Goal: Consume media (video, audio): Browse casually

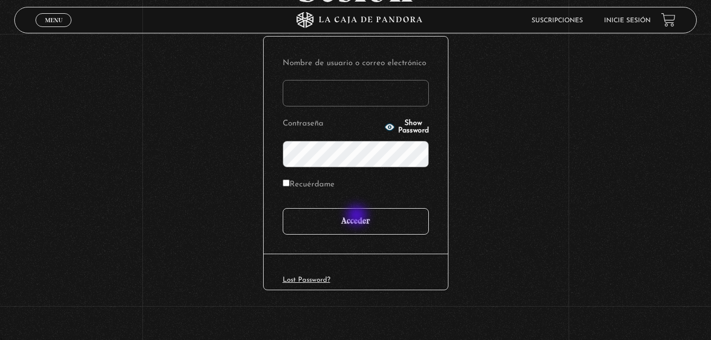
scroll to position [126, 0]
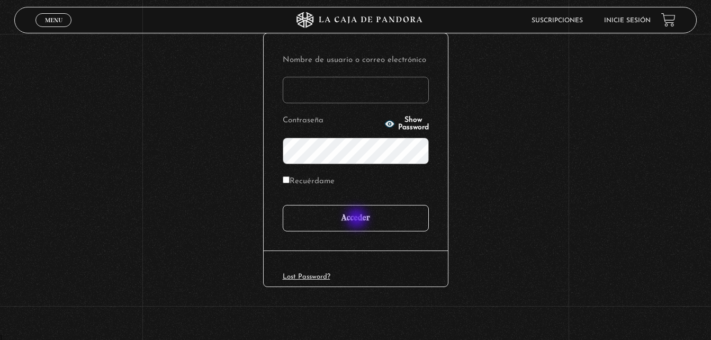
type input "[EMAIL_ADDRESS][DOMAIN_NAME]"
click at [358, 220] on input "Acceder" at bounding box center [356, 218] width 146 height 26
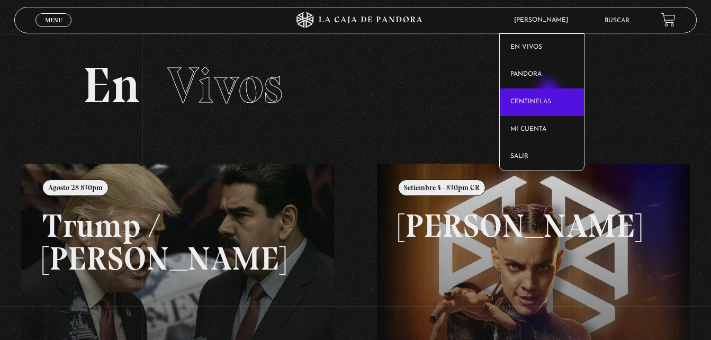
click at [550, 95] on link "Centinelas" at bounding box center [542, 102] width 84 height 28
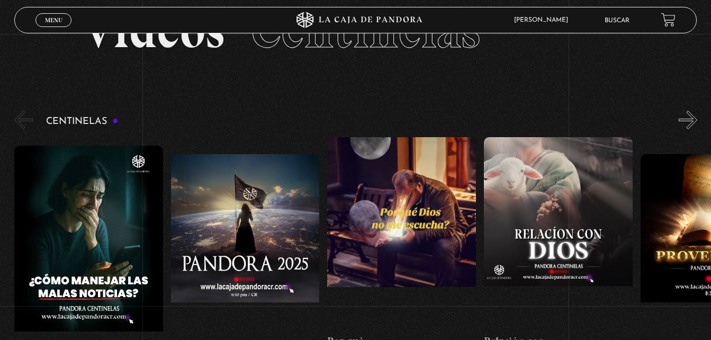
scroll to position [53, 0]
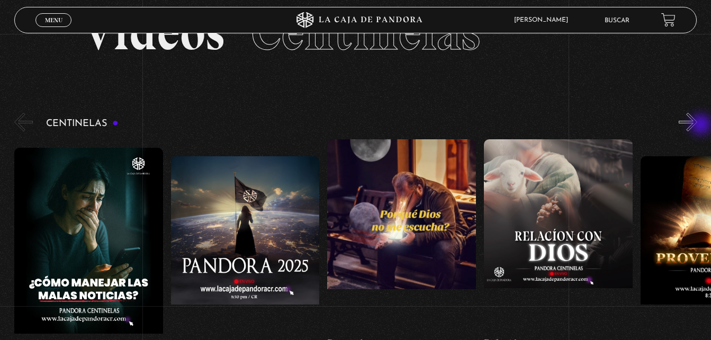
click at [698, 126] on button "»" at bounding box center [688, 122] width 19 height 19
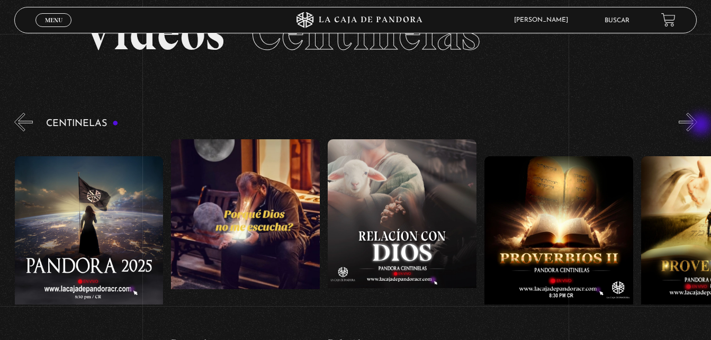
click at [698, 126] on button "»" at bounding box center [688, 122] width 19 height 19
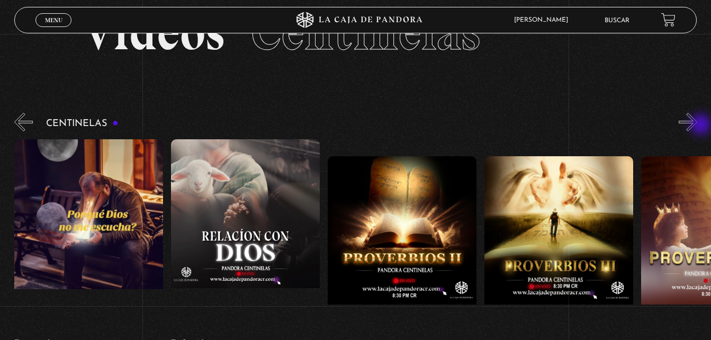
click at [698, 126] on button "»" at bounding box center [688, 122] width 19 height 19
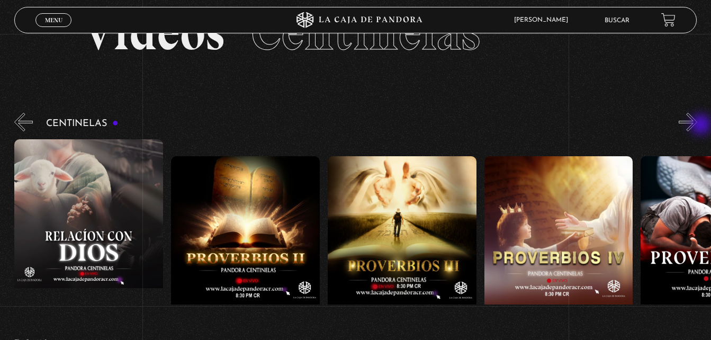
click at [698, 126] on button "»" at bounding box center [688, 122] width 19 height 19
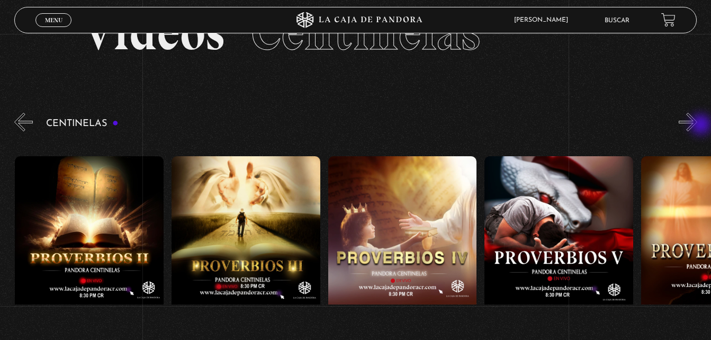
click at [698, 126] on button "»" at bounding box center [688, 122] width 19 height 19
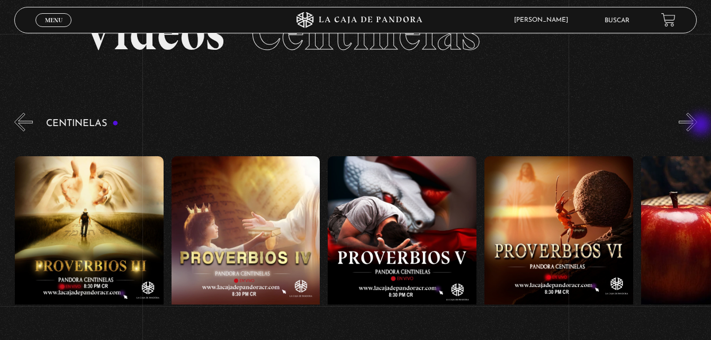
click at [698, 126] on button "»" at bounding box center [688, 122] width 19 height 19
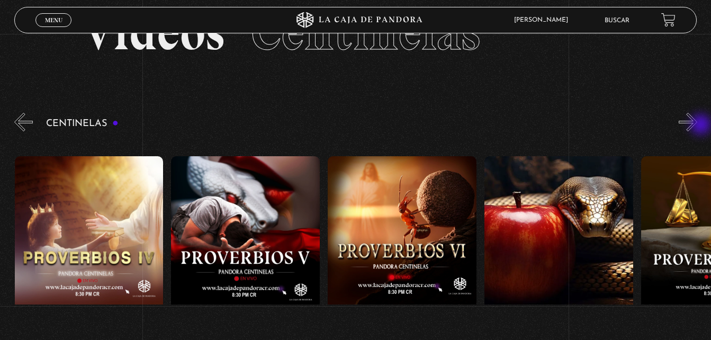
click at [698, 126] on button "»" at bounding box center [688, 122] width 19 height 19
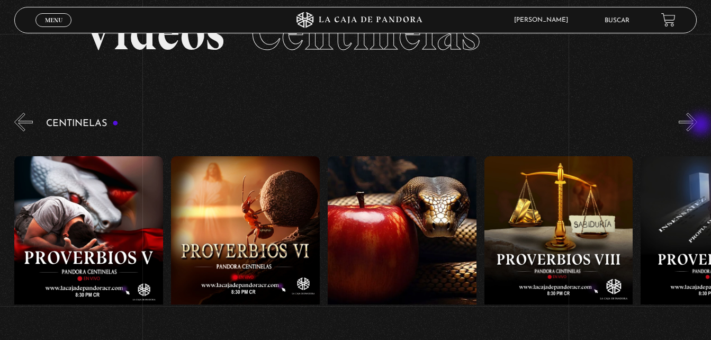
scroll to position [0, 1096]
click at [698, 126] on button "»" at bounding box center [688, 122] width 19 height 19
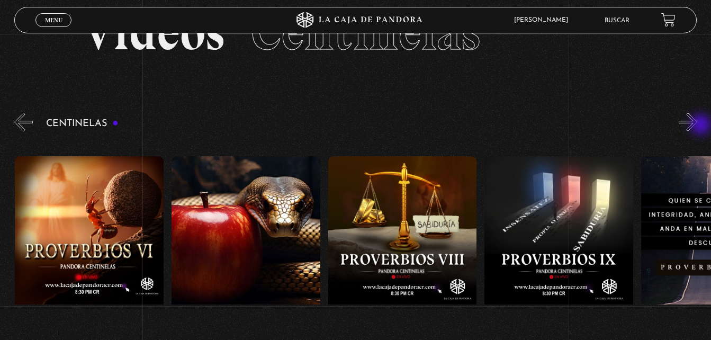
scroll to position [0, 1253]
click at [698, 126] on button "»" at bounding box center [688, 122] width 19 height 19
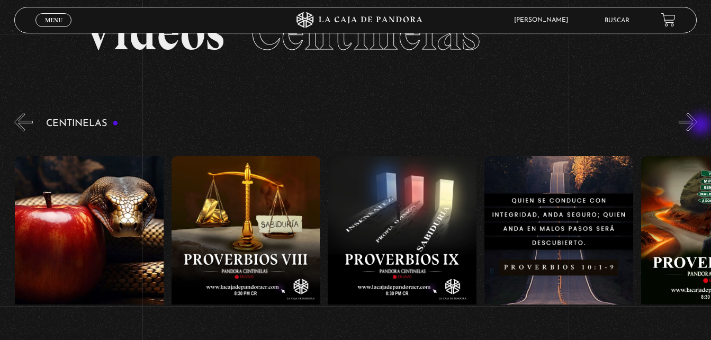
scroll to position [0, 1410]
click at [698, 126] on button "»" at bounding box center [688, 122] width 19 height 19
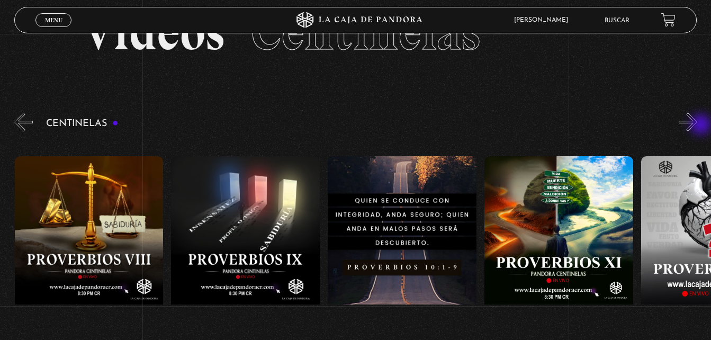
scroll to position [0, 1567]
click at [698, 126] on button "»" at bounding box center [688, 122] width 19 height 19
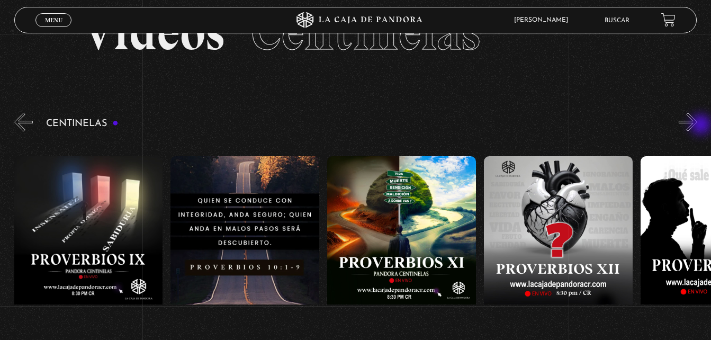
click at [698, 126] on button "»" at bounding box center [688, 122] width 19 height 19
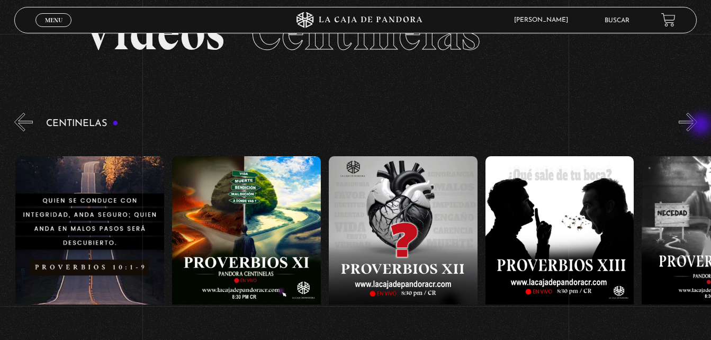
scroll to position [0, 1880]
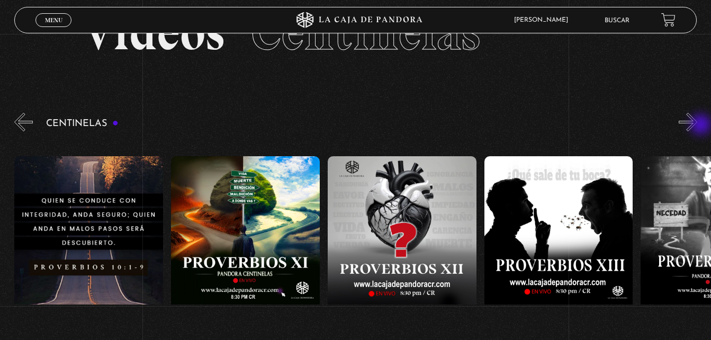
click at [698, 126] on button "»" at bounding box center [688, 122] width 19 height 19
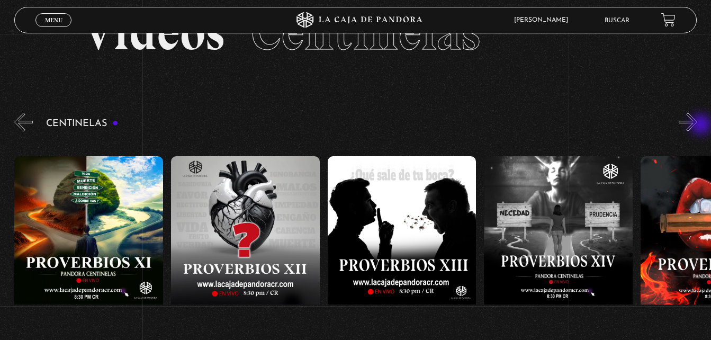
click at [698, 126] on button "»" at bounding box center [688, 122] width 19 height 19
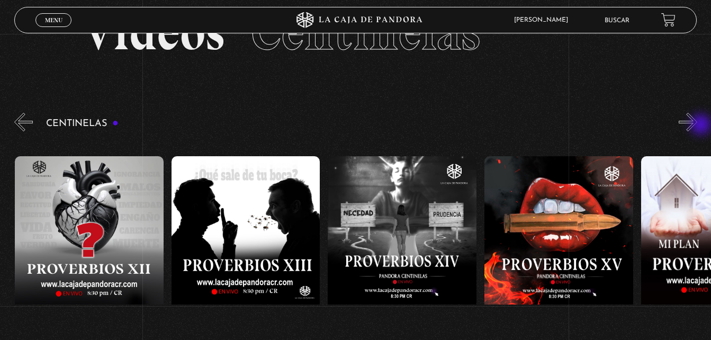
click at [698, 126] on button "»" at bounding box center [688, 122] width 19 height 19
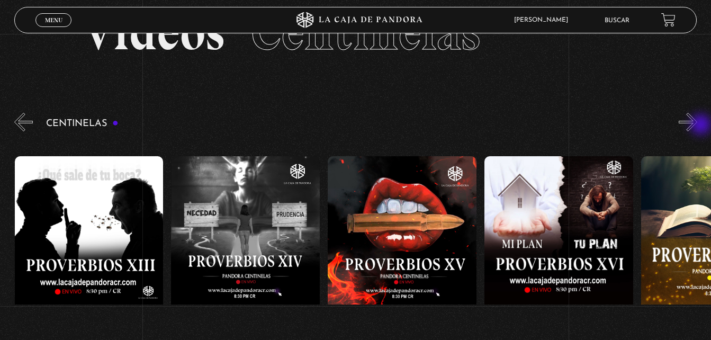
click at [698, 126] on button "»" at bounding box center [688, 122] width 19 height 19
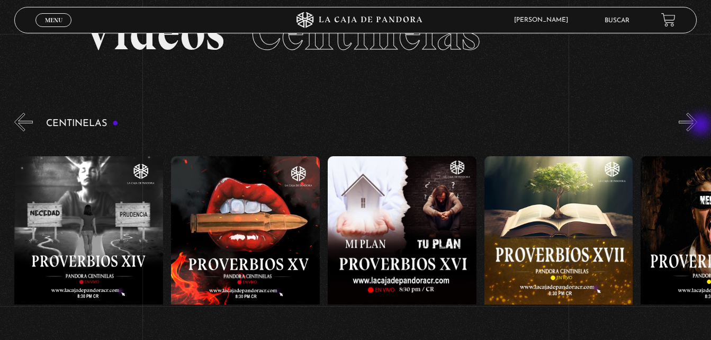
click at [698, 126] on button "»" at bounding box center [688, 122] width 19 height 19
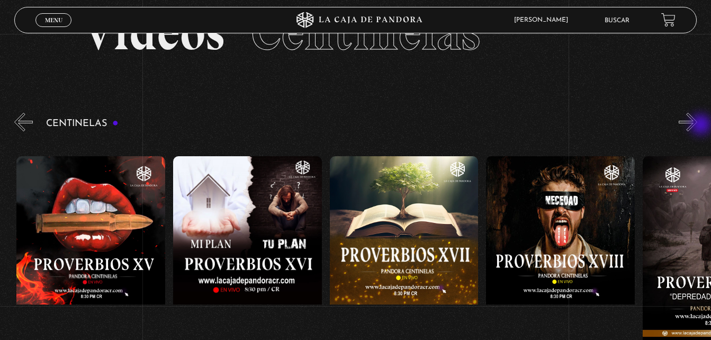
click at [698, 126] on button "»" at bounding box center [688, 122] width 19 height 19
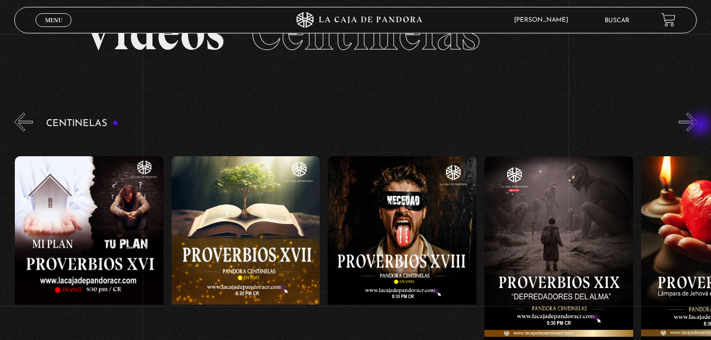
click at [698, 126] on button "»" at bounding box center [688, 122] width 19 height 19
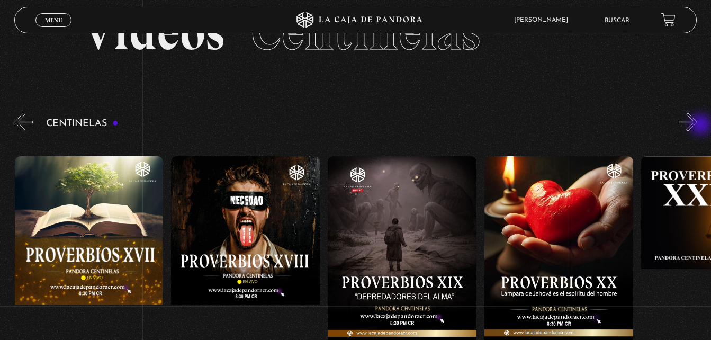
click at [698, 126] on button "»" at bounding box center [688, 122] width 19 height 19
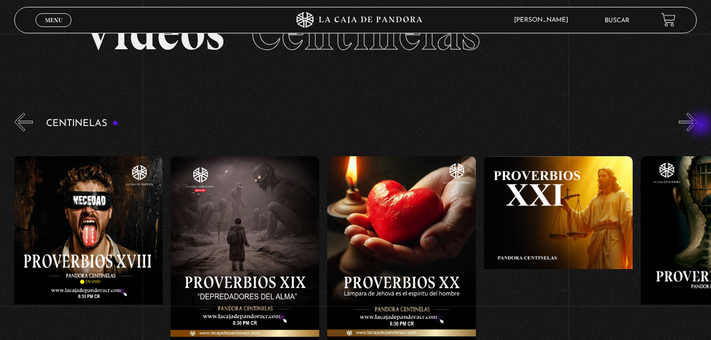
click at [698, 126] on button "»" at bounding box center [688, 122] width 19 height 19
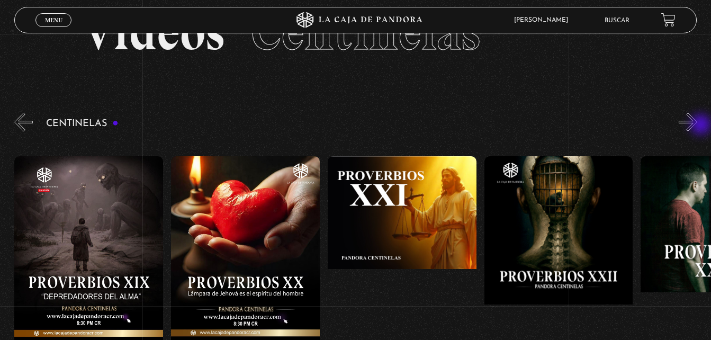
click at [698, 126] on button "»" at bounding box center [688, 122] width 19 height 19
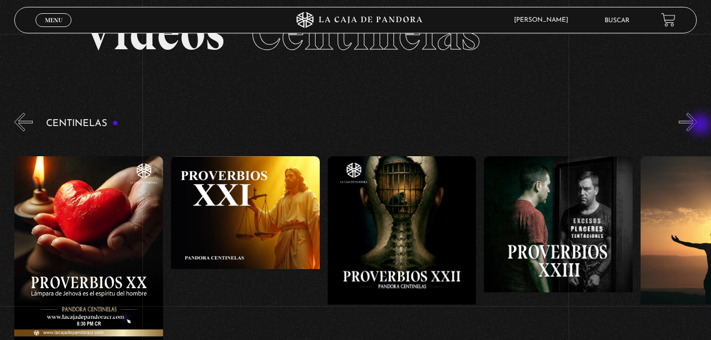
click at [698, 126] on button "»" at bounding box center [688, 122] width 19 height 19
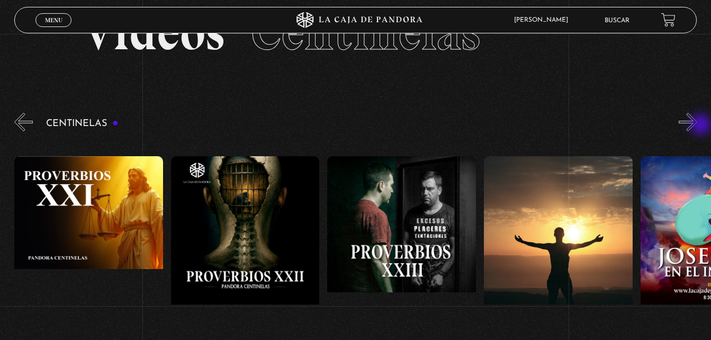
click at [698, 126] on button "»" at bounding box center [688, 122] width 19 height 19
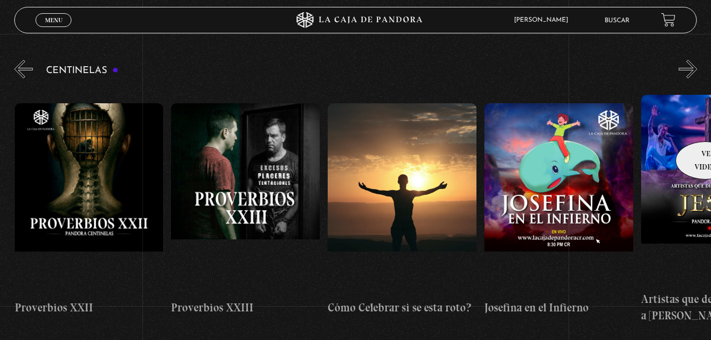
scroll to position [0, 3760]
click at [697, 68] on button "»" at bounding box center [688, 69] width 19 height 19
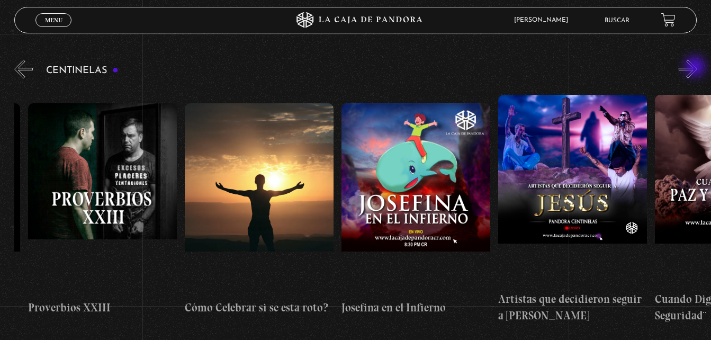
scroll to position [0, 3917]
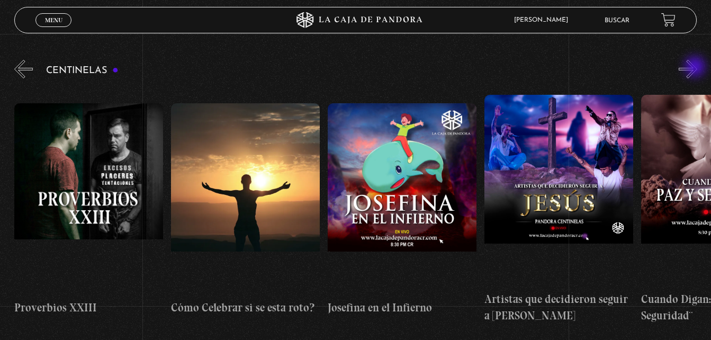
click at [697, 68] on button "»" at bounding box center [688, 69] width 19 height 19
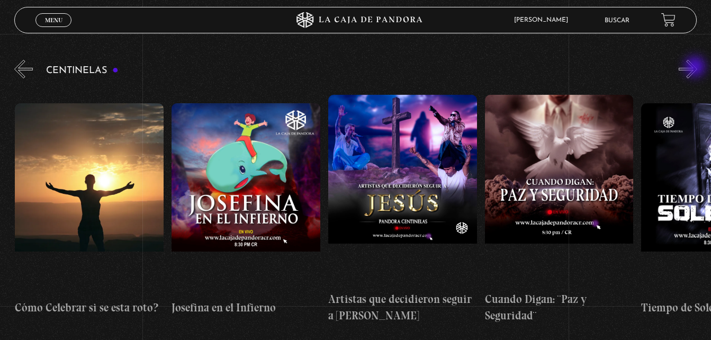
scroll to position [0, 4073]
click at [697, 68] on button "»" at bounding box center [688, 69] width 19 height 19
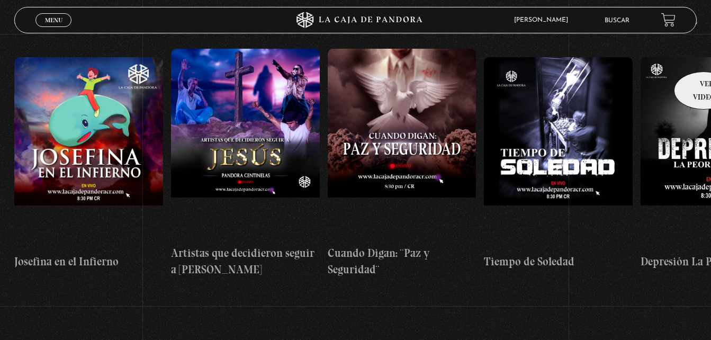
scroll to position [106, 0]
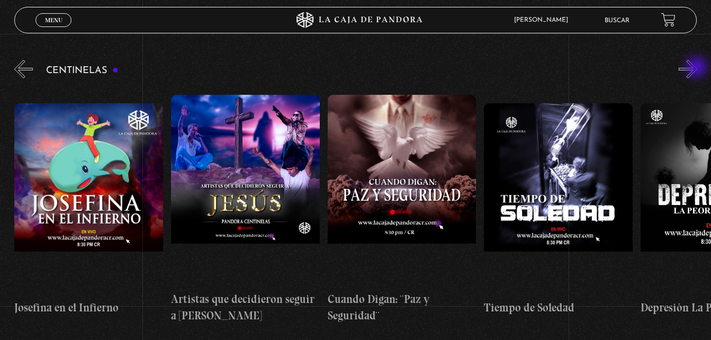
click at [698, 68] on button "»" at bounding box center [688, 69] width 19 height 19
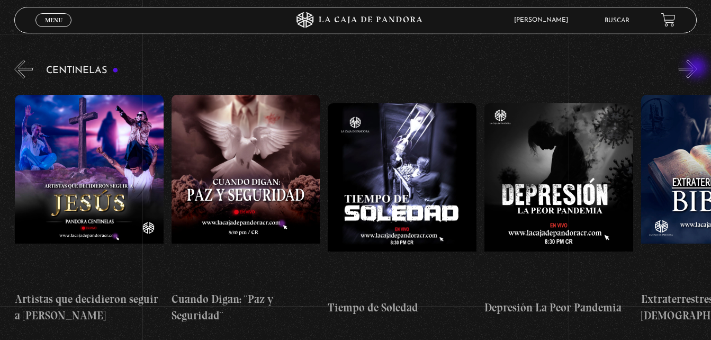
scroll to position [0, 4387]
click at [698, 68] on button "»" at bounding box center [688, 69] width 19 height 19
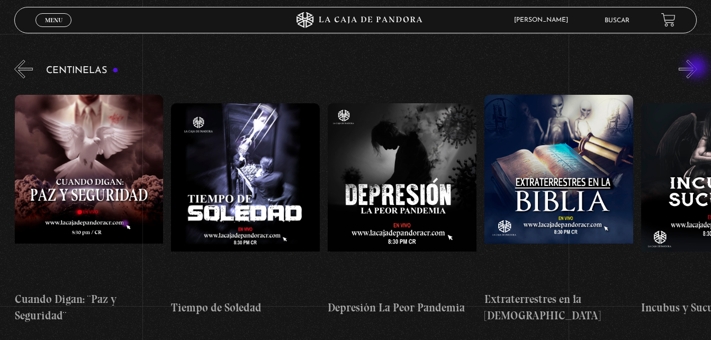
click at [698, 68] on button "»" at bounding box center [688, 69] width 19 height 19
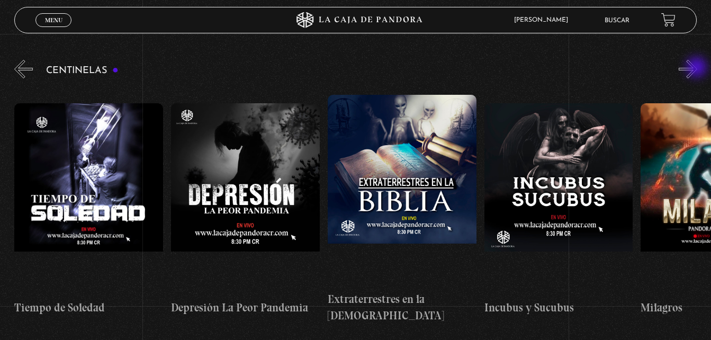
click at [698, 68] on button "»" at bounding box center [688, 69] width 19 height 19
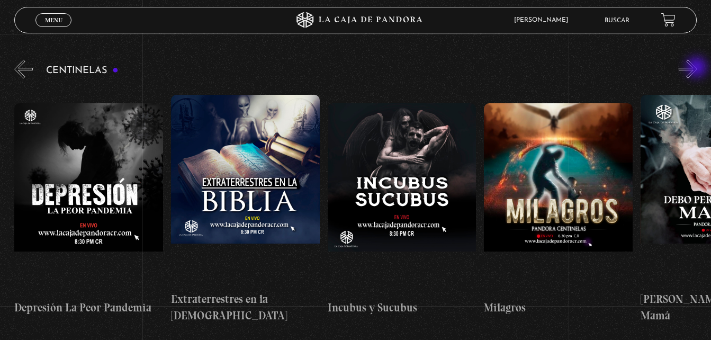
click at [698, 68] on button "»" at bounding box center [688, 69] width 19 height 19
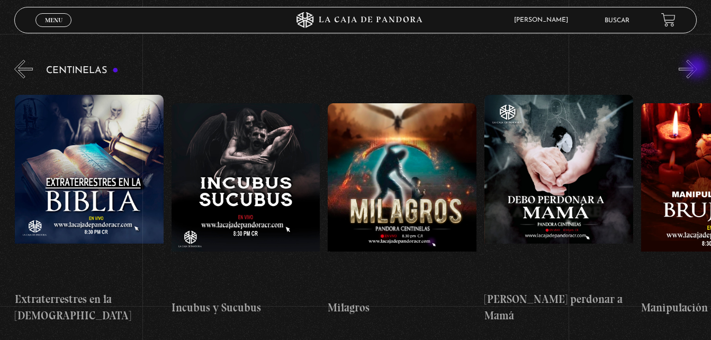
scroll to position [0, 5014]
click at [698, 68] on button "»" at bounding box center [688, 69] width 19 height 19
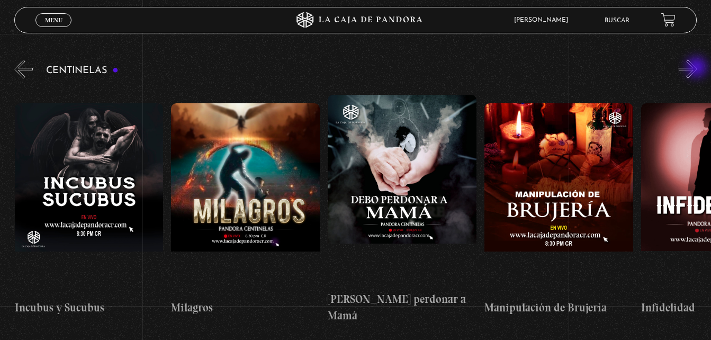
scroll to position [0, 5170]
click at [698, 68] on button "»" at bounding box center [688, 69] width 19 height 19
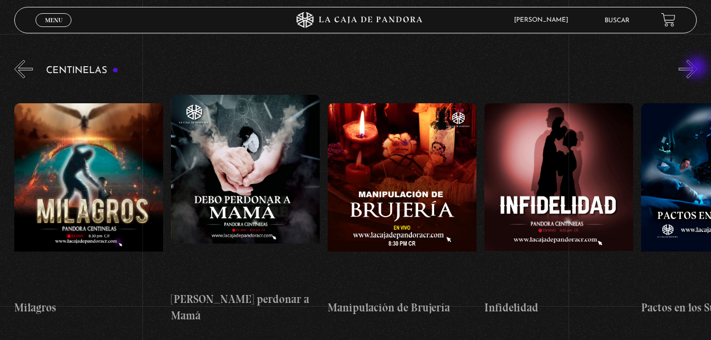
click at [698, 68] on button "»" at bounding box center [688, 69] width 19 height 19
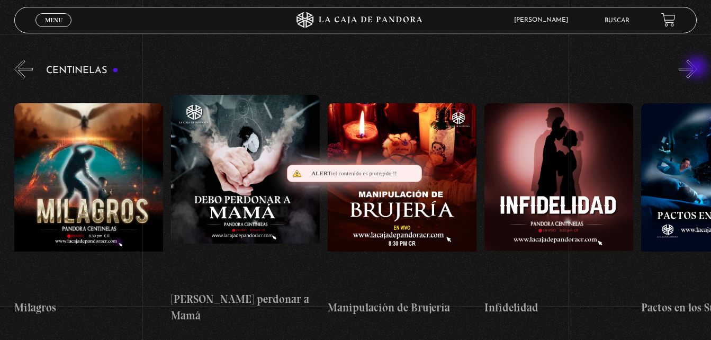
click at [698, 68] on button "»" at bounding box center [688, 69] width 19 height 19
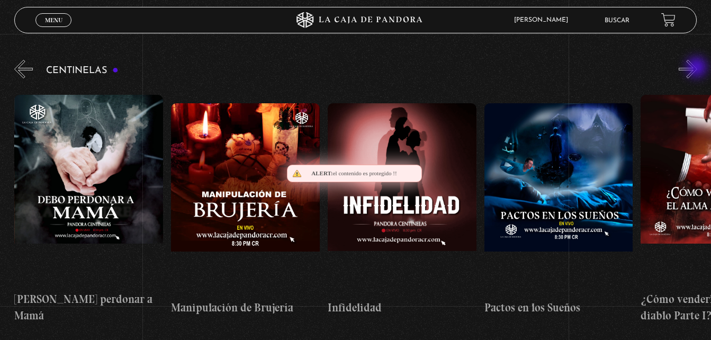
click at [698, 68] on button "»" at bounding box center [688, 69] width 19 height 19
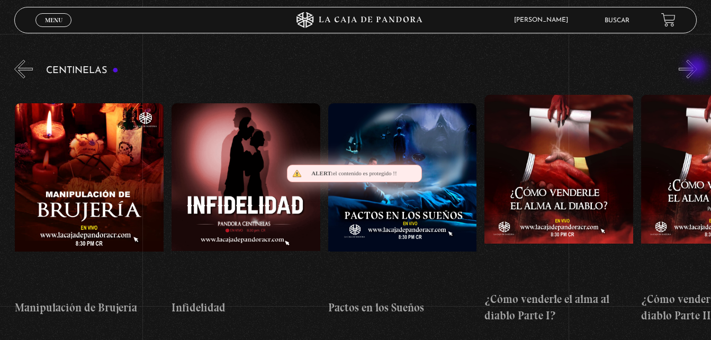
click at [698, 68] on button "»" at bounding box center [688, 69] width 19 height 19
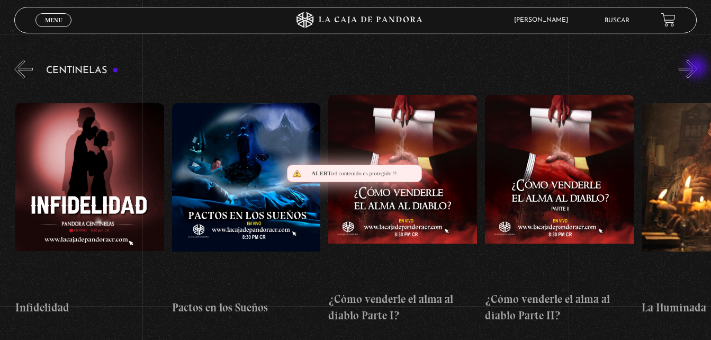
click at [698, 68] on button "»" at bounding box center [688, 69] width 19 height 19
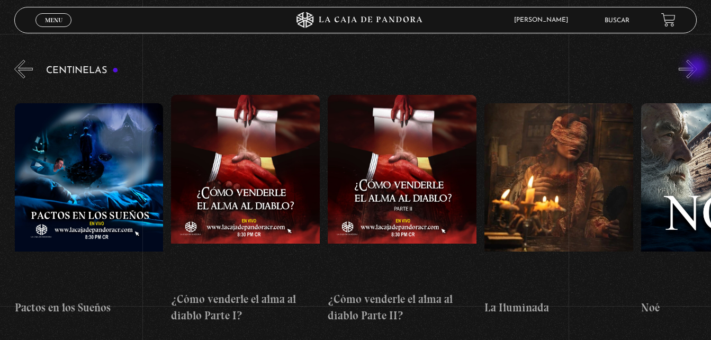
click at [698, 68] on button "»" at bounding box center [688, 69] width 19 height 19
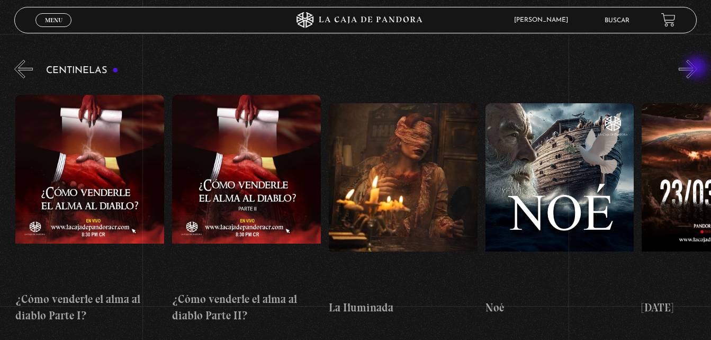
click at [698, 68] on button "»" at bounding box center [688, 69] width 19 height 19
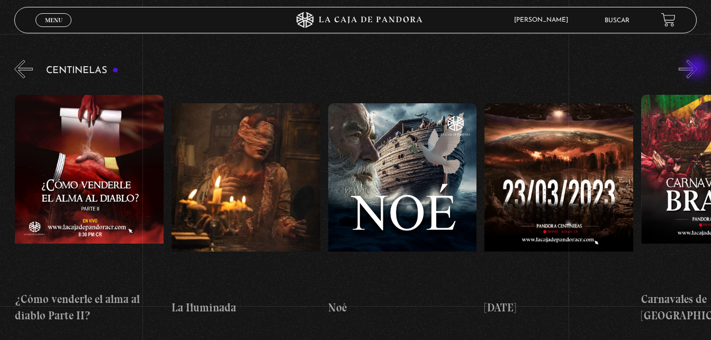
scroll to position [0, 6267]
click at [698, 68] on button "»" at bounding box center [688, 69] width 19 height 19
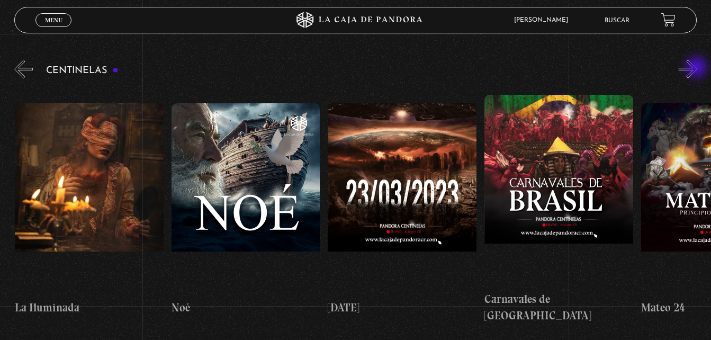
click at [698, 68] on button "»" at bounding box center [688, 69] width 19 height 19
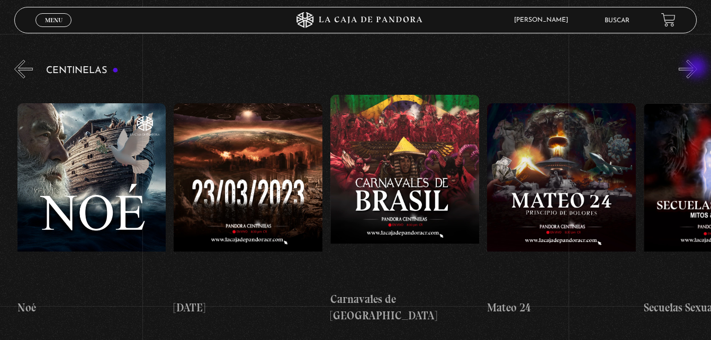
click at [698, 68] on button "»" at bounding box center [688, 69] width 19 height 19
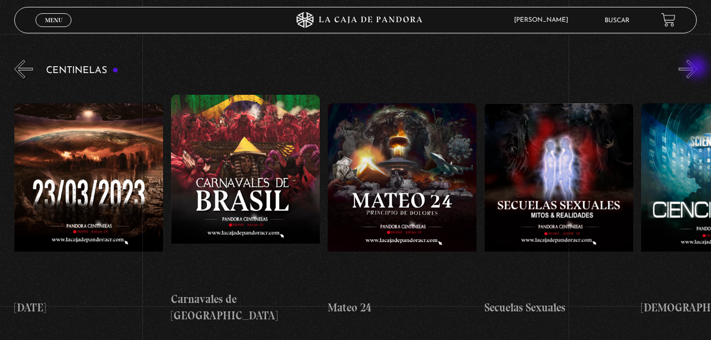
click at [698, 68] on button "»" at bounding box center [688, 69] width 19 height 19
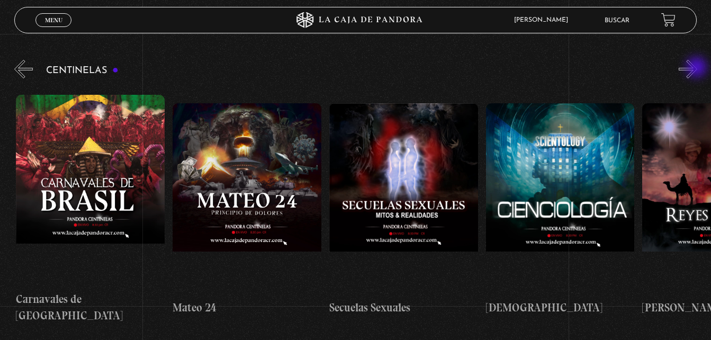
click at [698, 68] on button "»" at bounding box center [688, 69] width 19 height 19
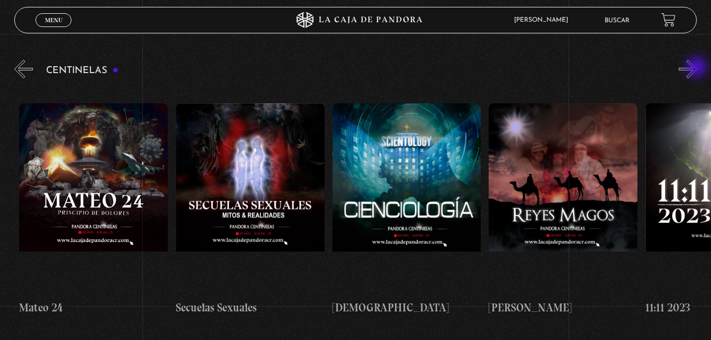
click at [698, 68] on button "»" at bounding box center [688, 69] width 19 height 19
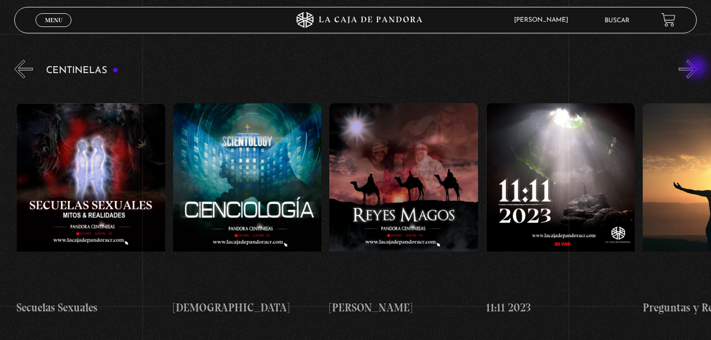
click at [698, 68] on button "»" at bounding box center [688, 69] width 19 height 19
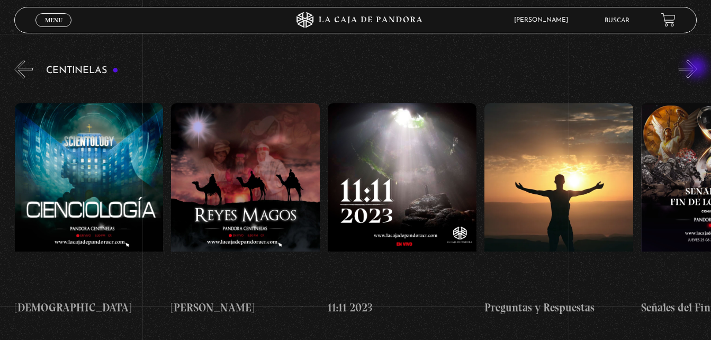
click at [698, 68] on button "»" at bounding box center [688, 69] width 19 height 19
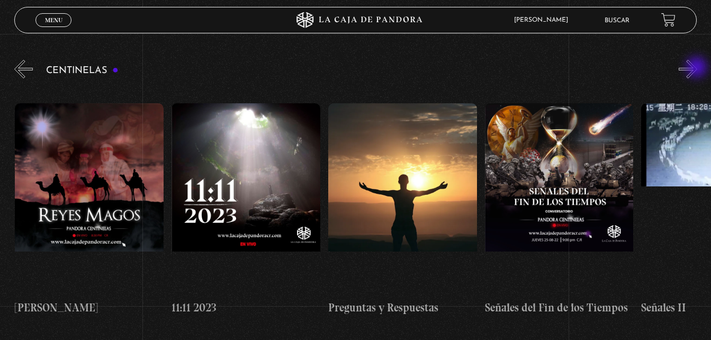
scroll to position [0, 7520]
click at [698, 68] on button "»" at bounding box center [688, 69] width 19 height 19
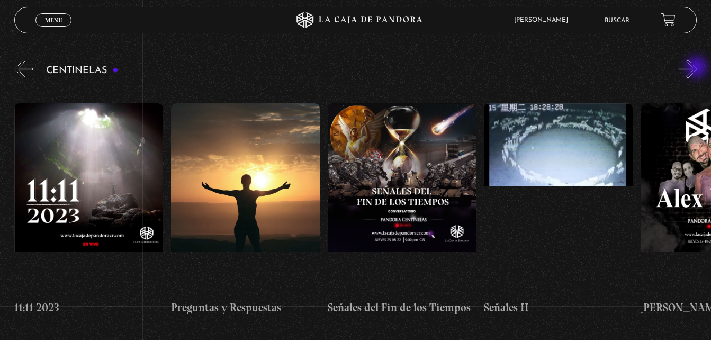
click at [698, 68] on button "»" at bounding box center [688, 69] width 19 height 19
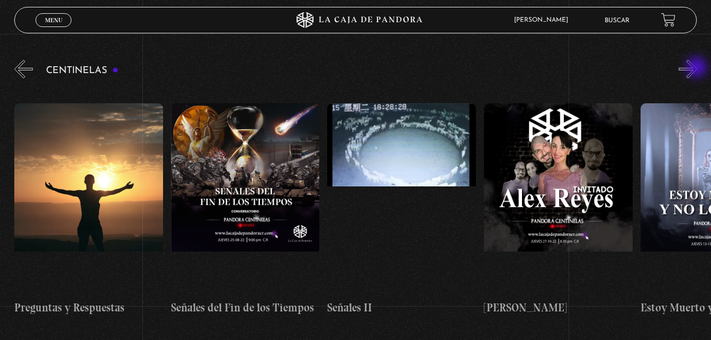
click at [698, 68] on button "»" at bounding box center [688, 69] width 19 height 19
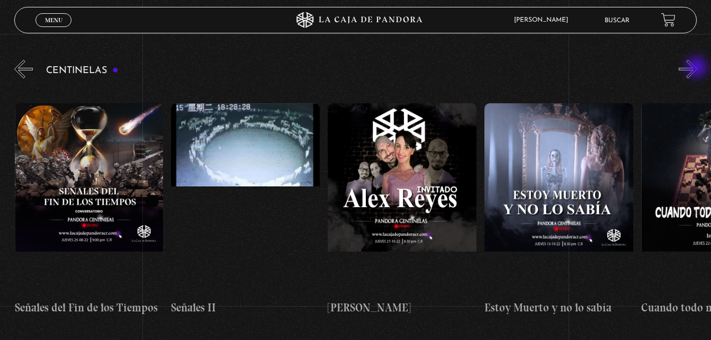
click at [698, 68] on button "»" at bounding box center [688, 69] width 19 height 19
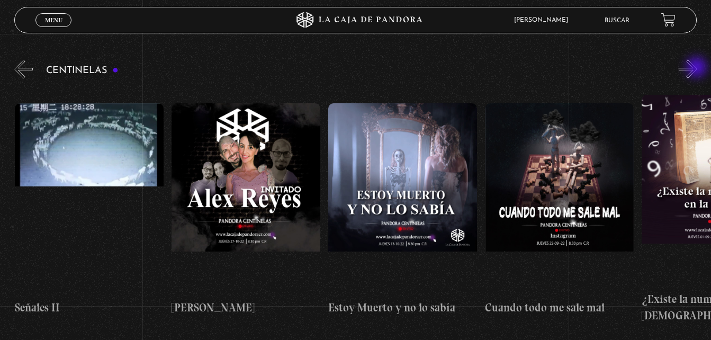
click at [698, 68] on button "»" at bounding box center [688, 69] width 19 height 19
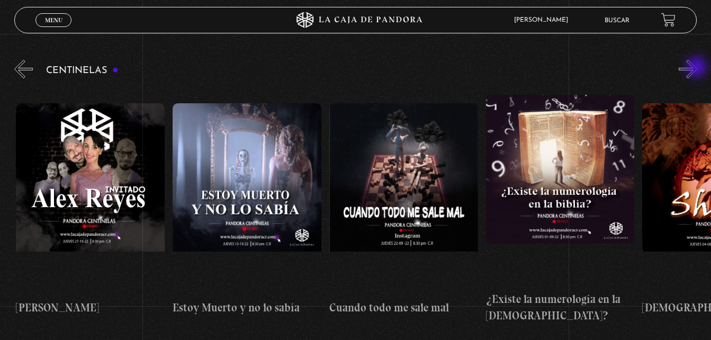
click at [698, 68] on button "»" at bounding box center [688, 69] width 19 height 19
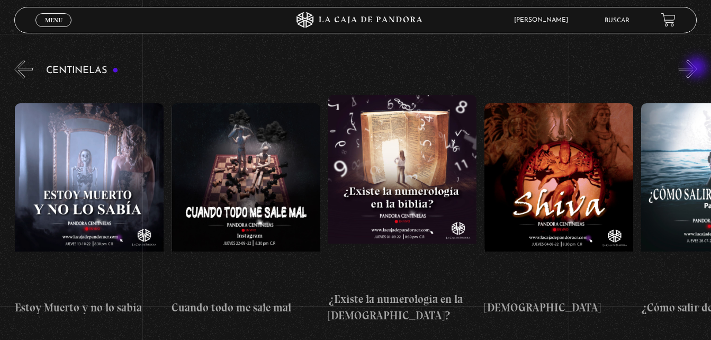
click at [698, 68] on button "»" at bounding box center [688, 69] width 19 height 19
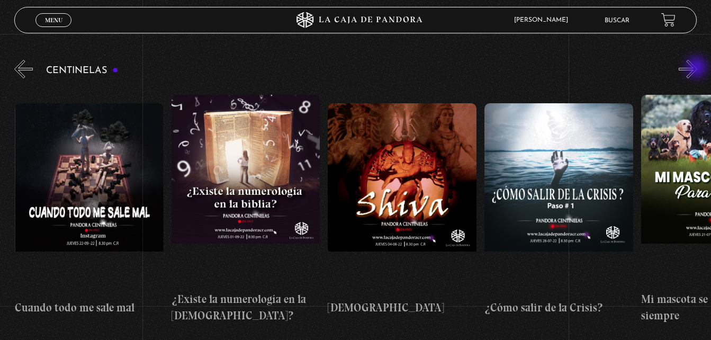
click at [698, 68] on button "»" at bounding box center [688, 69] width 19 height 19
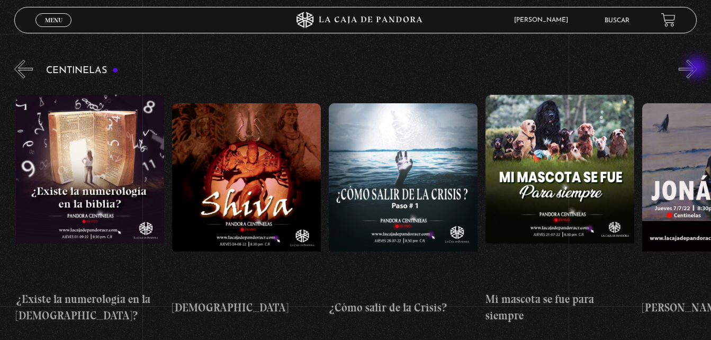
click at [698, 68] on button "»" at bounding box center [688, 69] width 19 height 19
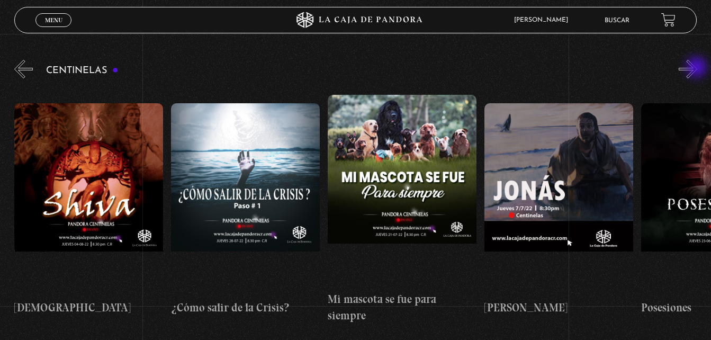
click at [698, 68] on button "»" at bounding box center [688, 69] width 19 height 19
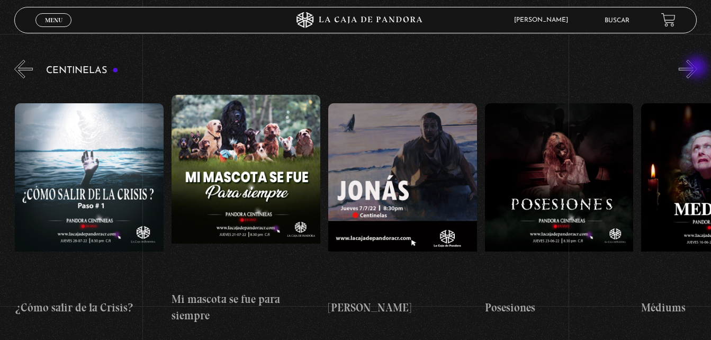
click at [698, 68] on button "»" at bounding box center [688, 69] width 19 height 19
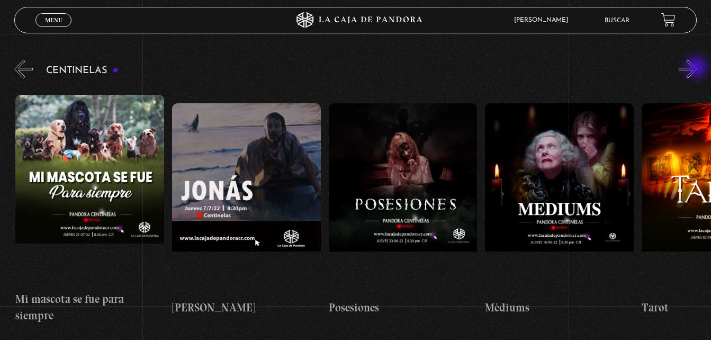
click at [698, 68] on button "»" at bounding box center [688, 69] width 19 height 19
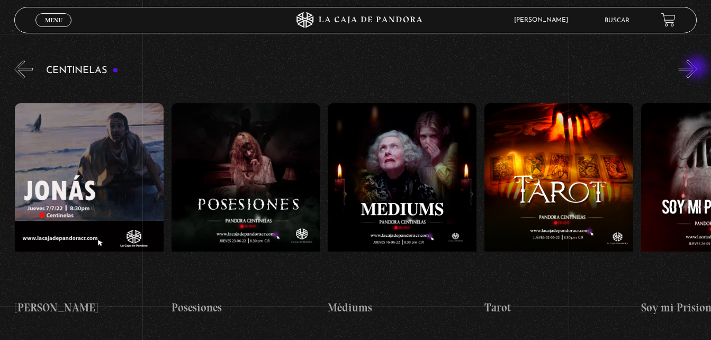
click at [698, 68] on button "»" at bounding box center [688, 69] width 19 height 19
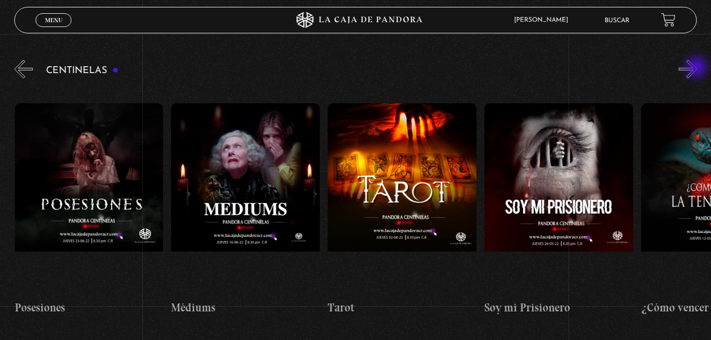
click at [698, 68] on button "»" at bounding box center [688, 69] width 19 height 19
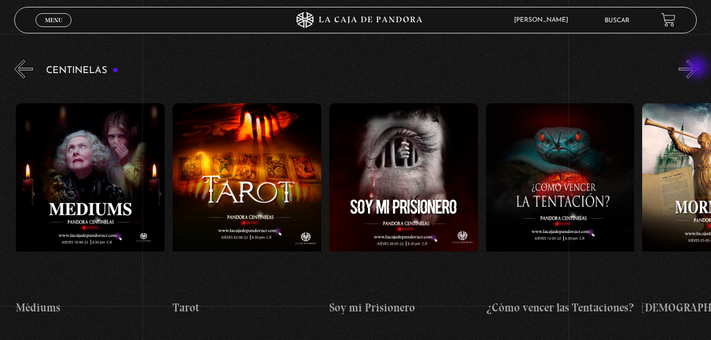
click at [698, 68] on button "»" at bounding box center [688, 69] width 19 height 19
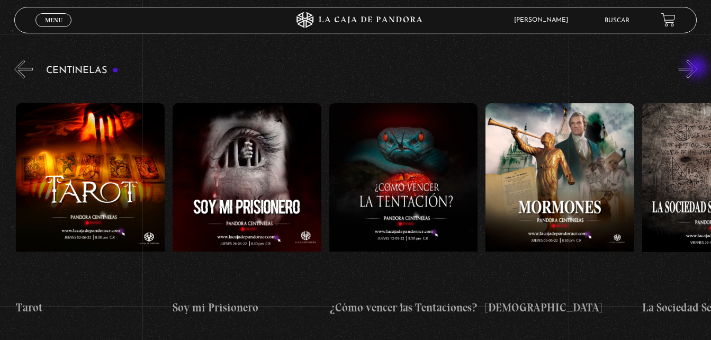
click at [698, 68] on button "»" at bounding box center [688, 69] width 19 height 19
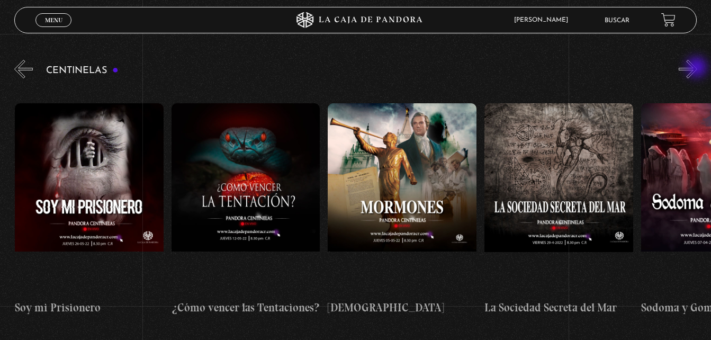
click at [698, 68] on button "»" at bounding box center [688, 69] width 19 height 19
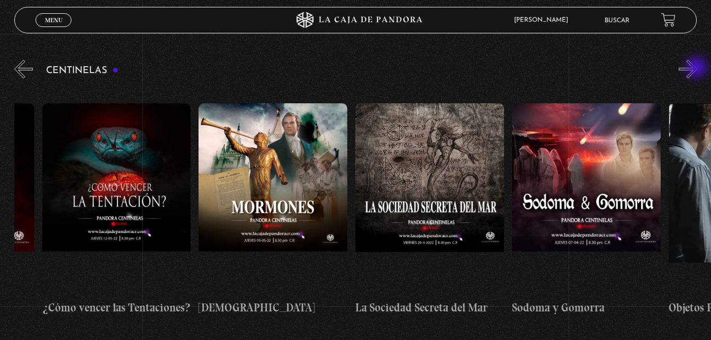
click at [698, 68] on button "»" at bounding box center [688, 69] width 19 height 19
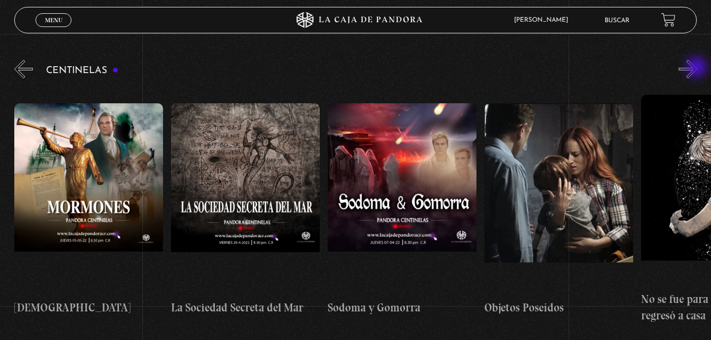
click at [698, 68] on button "»" at bounding box center [688, 69] width 19 height 19
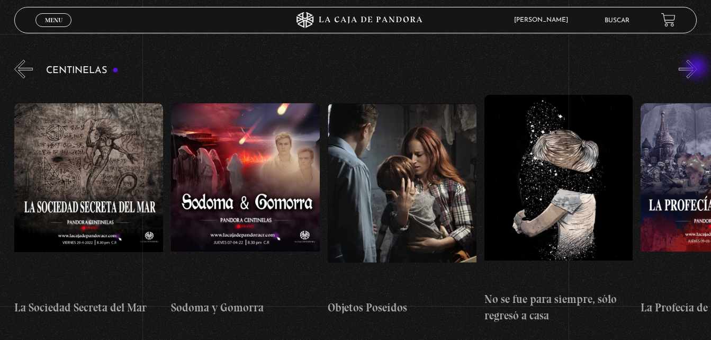
click at [698, 68] on button "»" at bounding box center [688, 69] width 19 height 19
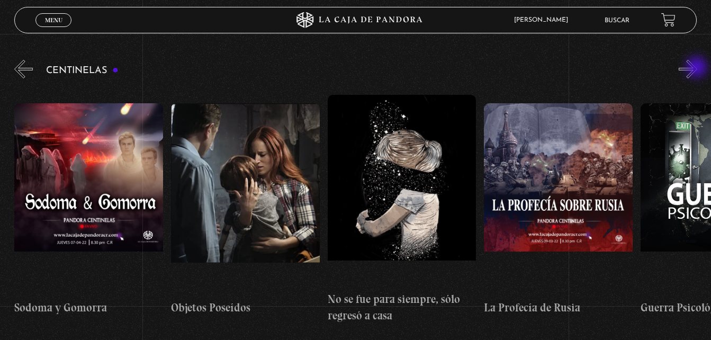
click at [698, 68] on button "»" at bounding box center [688, 69] width 19 height 19
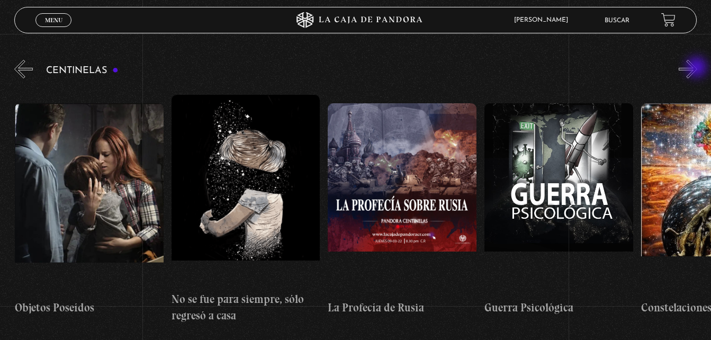
click at [698, 68] on button "»" at bounding box center [688, 69] width 19 height 19
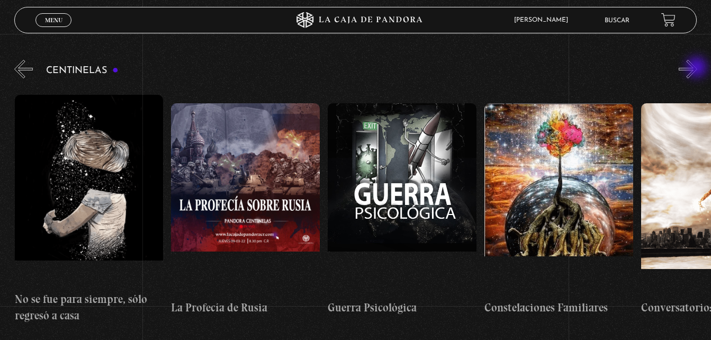
click at [698, 68] on button "»" at bounding box center [688, 69] width 19 height 19
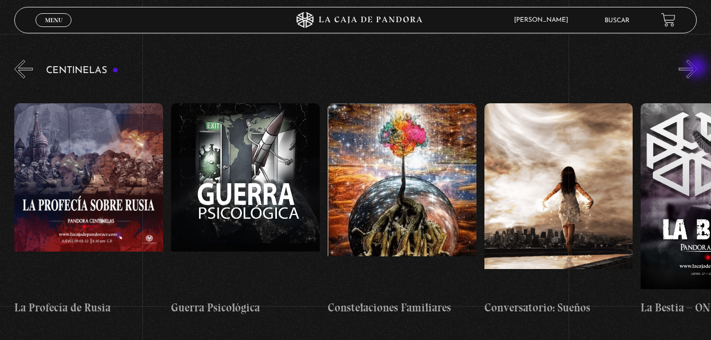
click at [698, 68] on button "»" at bounding box center [688, 69] width 19 height 19
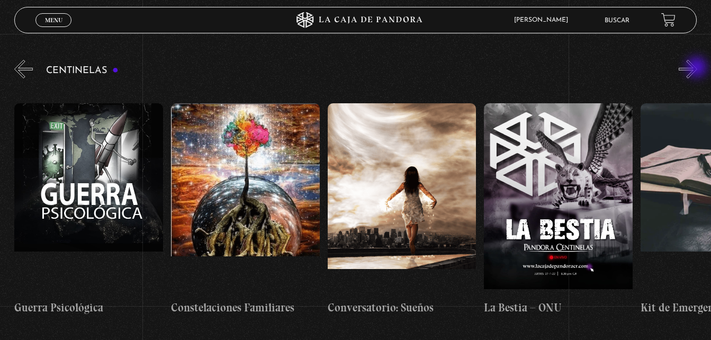
click at [698, 68] on button "»" at bounding box center [688, 69] width 19 height 19
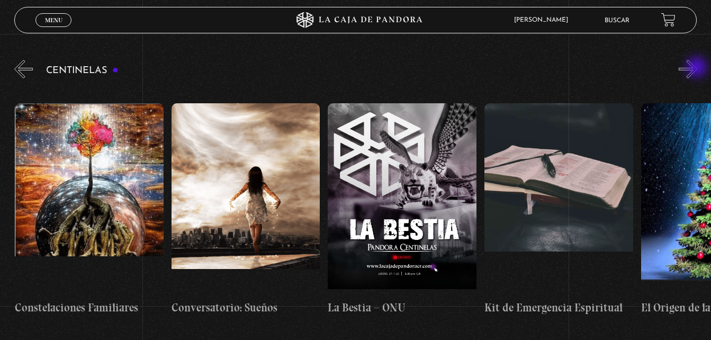
click at [698, 68] on button "»" at bounding box center [688, 69] width 19 height 19
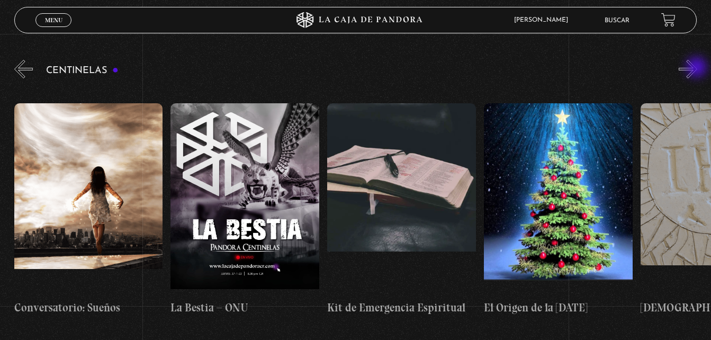
click at [698, 68] on button "»" at bounding box center [688, 69] width 19 height 19
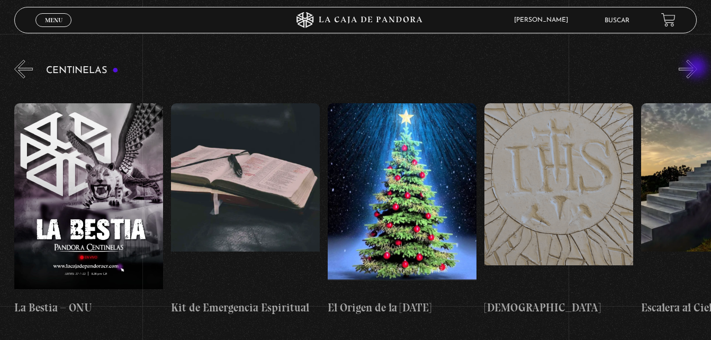
click at [698, 68] on button "»" at bounding box center [688, 69] width 19 height 19
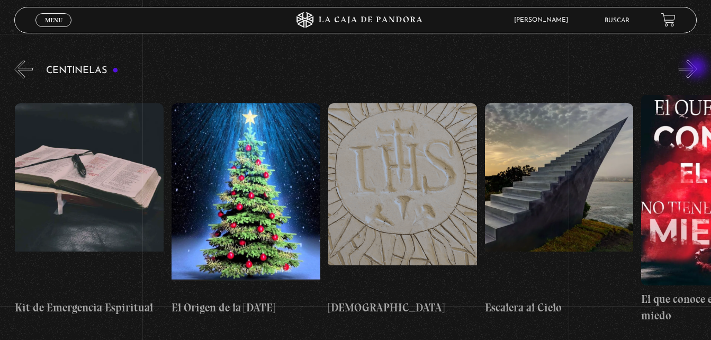
click at [698, 68] on button "»" at bounding box center [688, 69] width 19 height 19
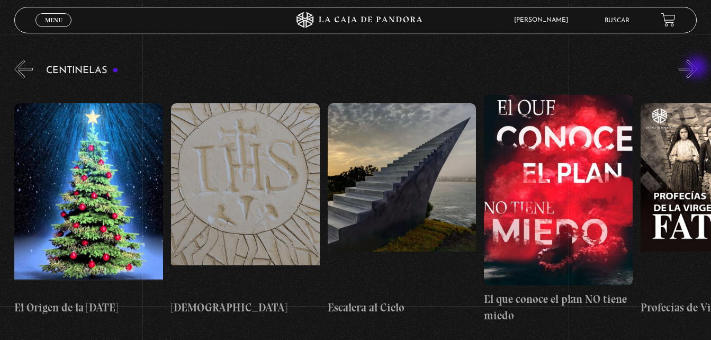
click at [698, 68] on button "»" at bounding box center [688, 69] width 19 height 19
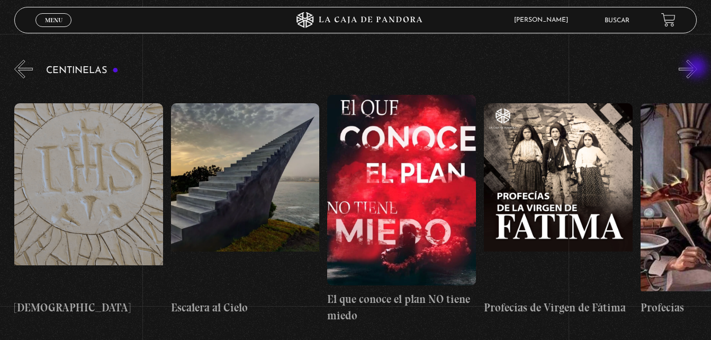
click at [698, 68] on button "»" at bounding box center [688, 69] width 19 height 19
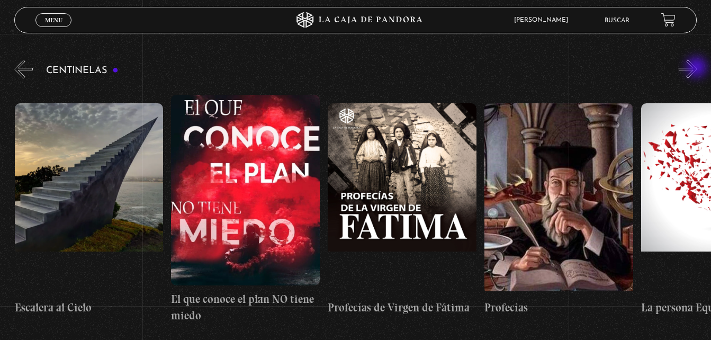
click at [698, 68] on button "»" at bounding box center [688, 69] width 19 height 19
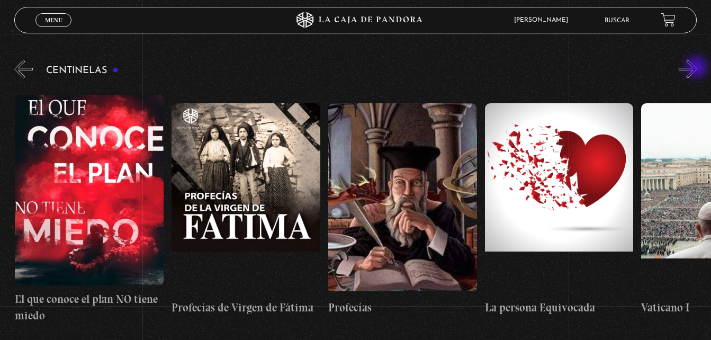
click at [698, 68] on button "»" at bounding box center [688, 69] width 19 height 19
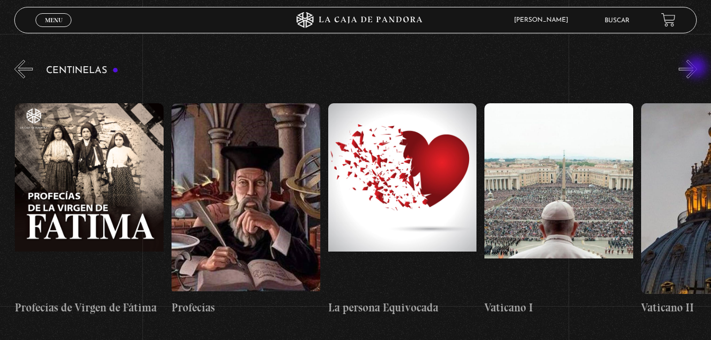
click at [698, 68] on button "»" at bounding box center [688, 69] width 19 height 19
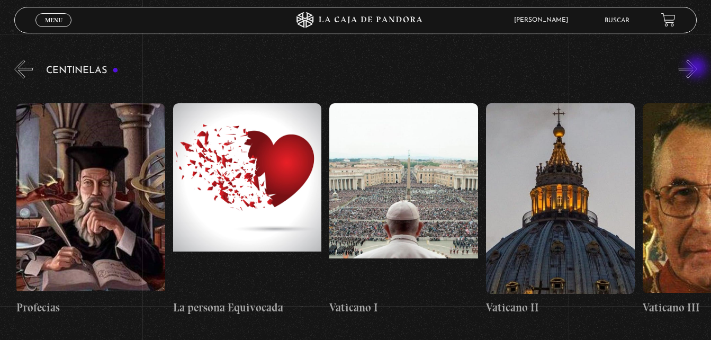
click at [698, 68] on button "»" at bounding box center [688, 69] width 19 height 19
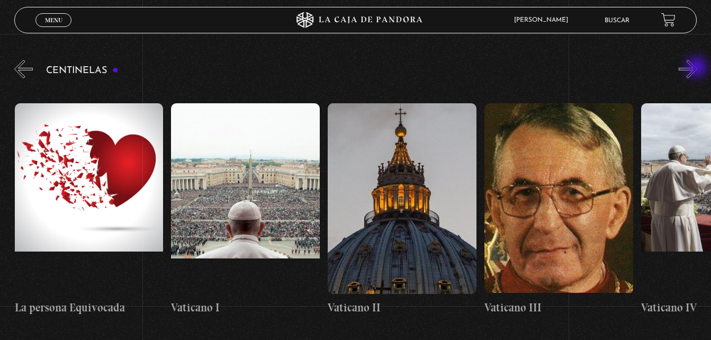
click at [698, 68] on button "»" at bounding box center [688, 69] width 19 height 19
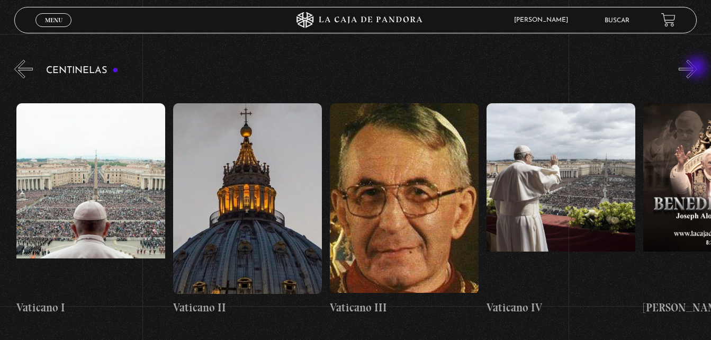
click at [698, 68] on button "»" at bounding box center [688, 69] width 19 height 19
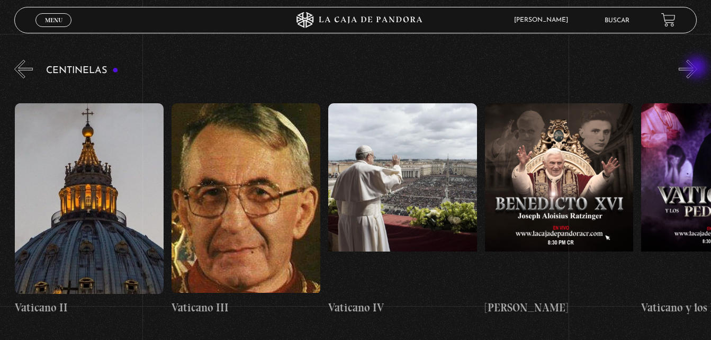
click at [698, 68] on button "»" at bounding box center [688, 69] width 19 height 19
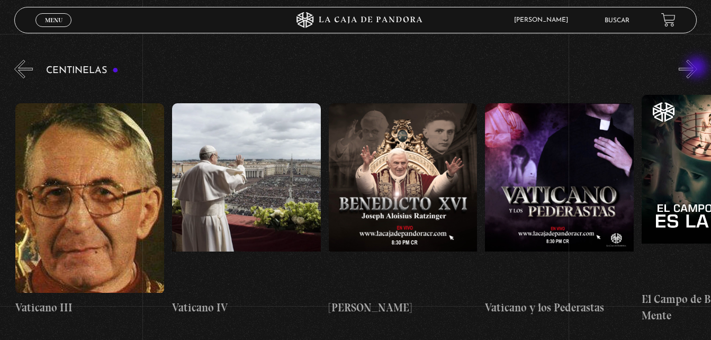
click at [698, 68] on button "»" at bounding box center [688, 69] width 19 height 19
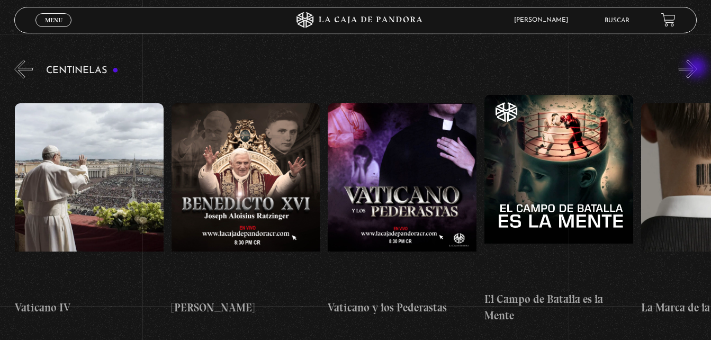
scroll to position [0, 13631]
click at [698, 68] on button "»" at bounding box center [688, 69] width 19 height 19
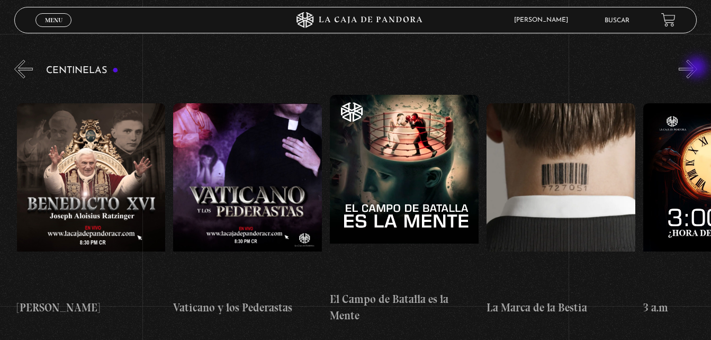
scroll to position [0, 13787]
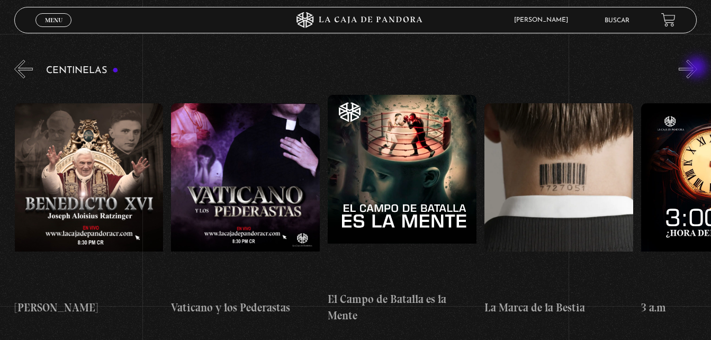
click at [698, 68] on button "»" at bounding box center [688, 69] width 19 height 19
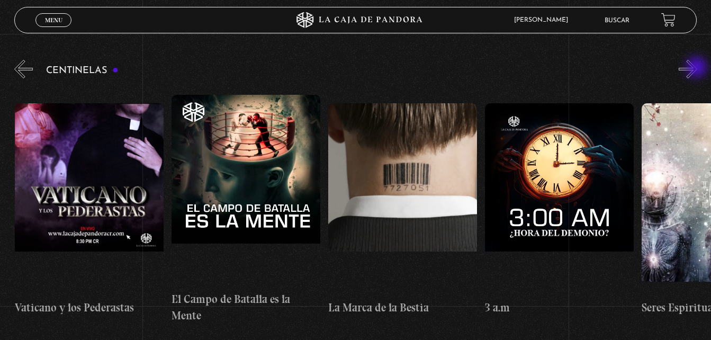
click at [698, 68] on button "»" at bounding box center [688, 69] width 19 height 19
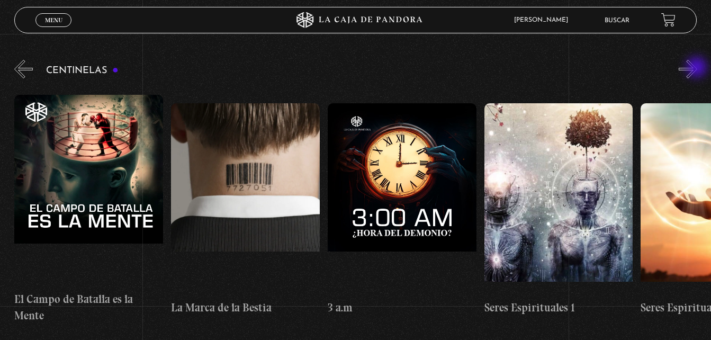
click at [698, 68] on button "»" at bounding box center [688, 69] width 19 height 19
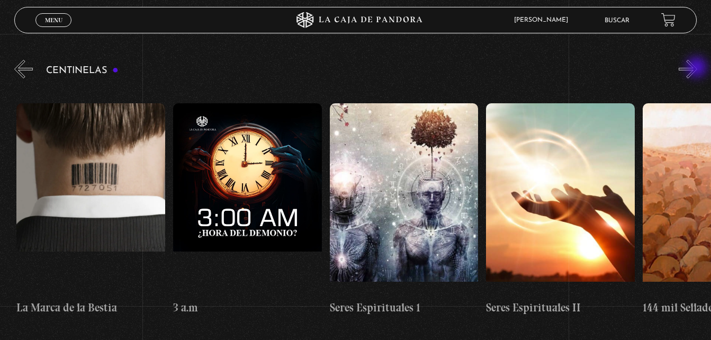
click at [698, 68] on button "»" at bounding box center [688, 69] width 19 height 19
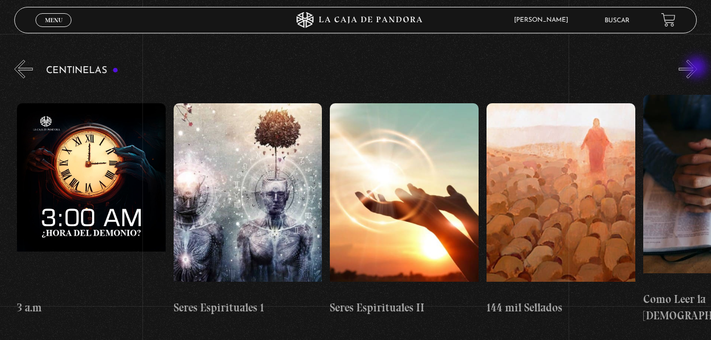
click at [698, 68] on button "»" at bounding box center [688, 69] width 19 height 19
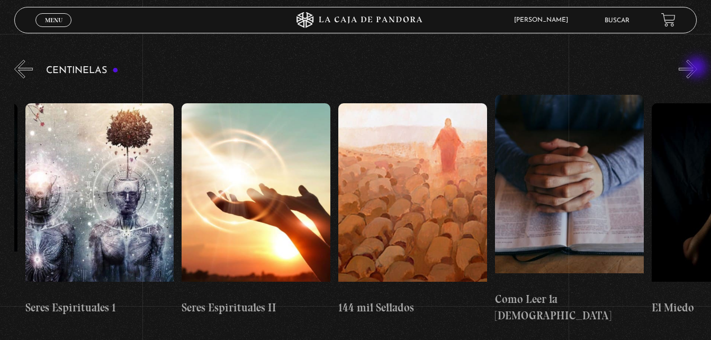
click at [698, 68] on button "»" at bounding box center [688, 69] width 19 height 19
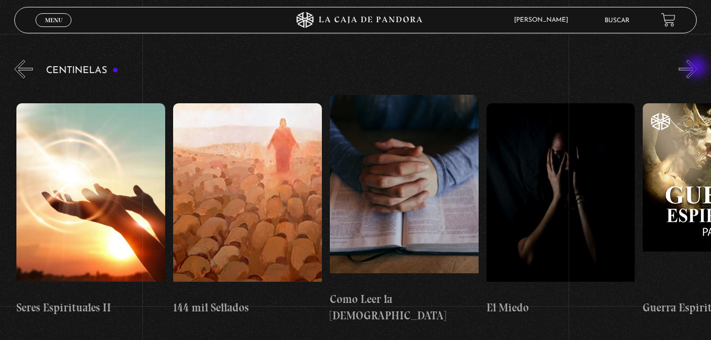
click at [698, 68] on button "»" at bounding box center [688, 69] width 19 height 19
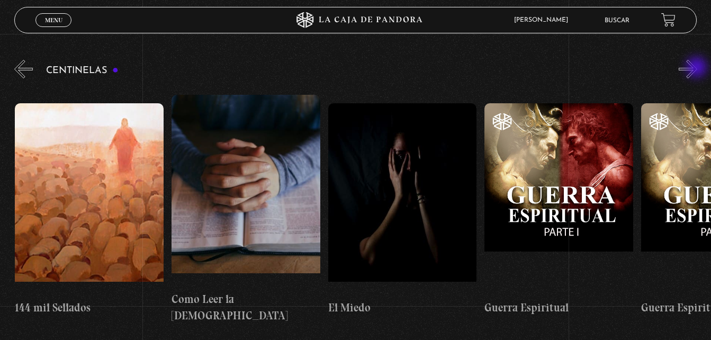
click at [698, 68] on button "»" at bounding box center [688, 69] width 19 height 19
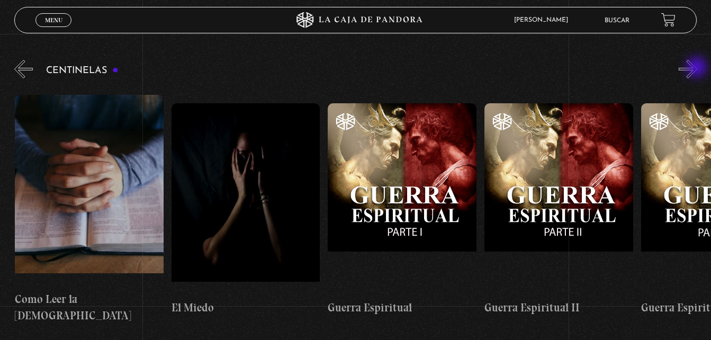
click at [698, 68] on button "»" at bounding box center [688, 69] width 19 height 19
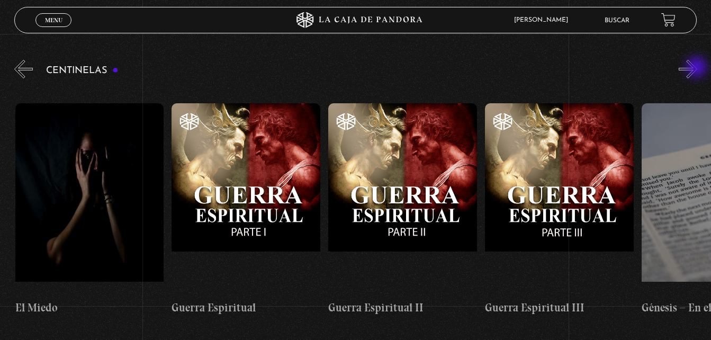
click at [698, 68] on button "»" at bounding box center [688, 69] width 19 height 19
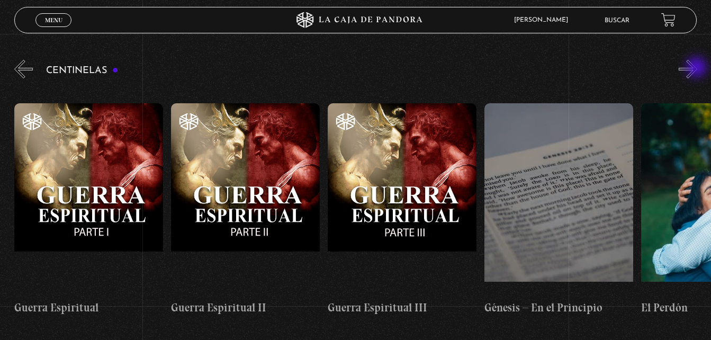
click at [698, 68] on button "»" at bounding box center [688, 69] width 19 height 19
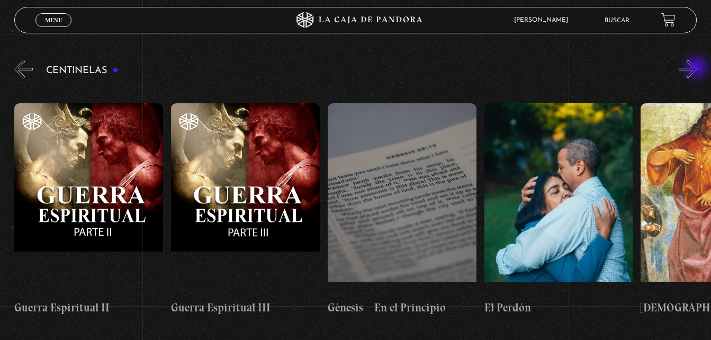
click at [698, 68] on button "»" at bounding box center [688, 69] width 19 height 19
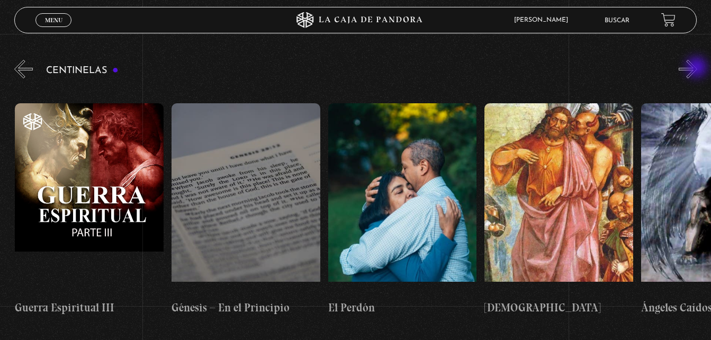
click at [698, 68] on button "»" at bounding box center [688, 69] width 19 height 19
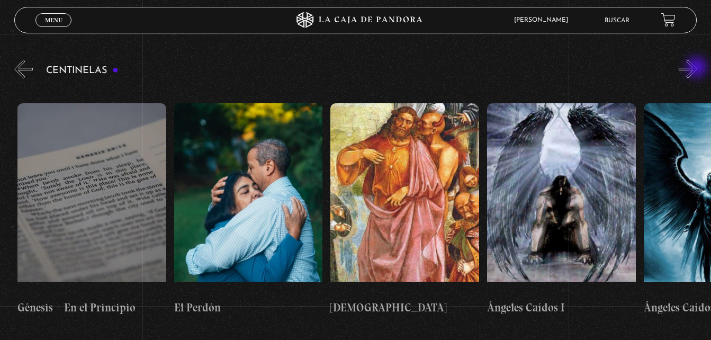
click at [698, 68] on button "»" at bounding box center [688, 69] width 19 height 19
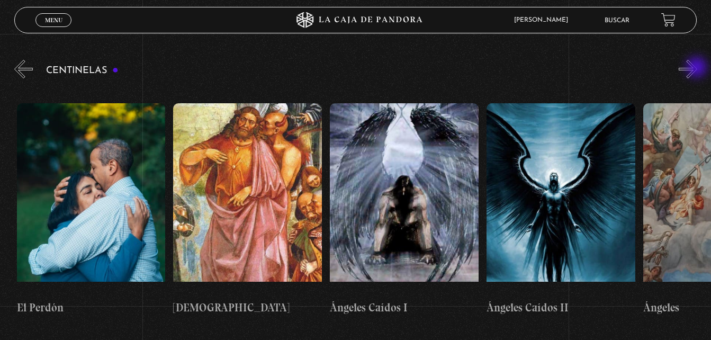
click at [698, 68] on button "»" at bounding box center [688, 69] width 19 height 19
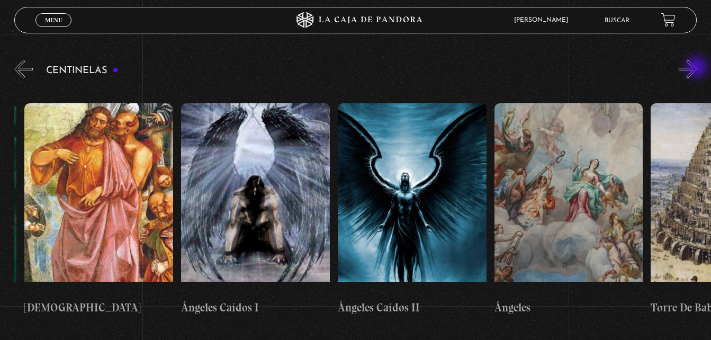
click at [698, 68] on button "»" at bounding box center [688, 69] width 19 height 19
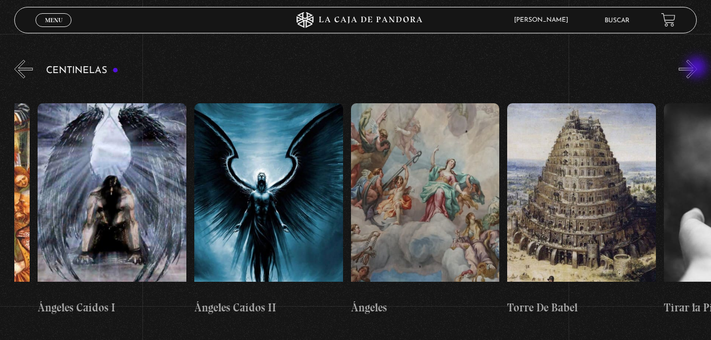
click at [698, 68] on button "»" at bounding box center [688, 69] width 19 height 19
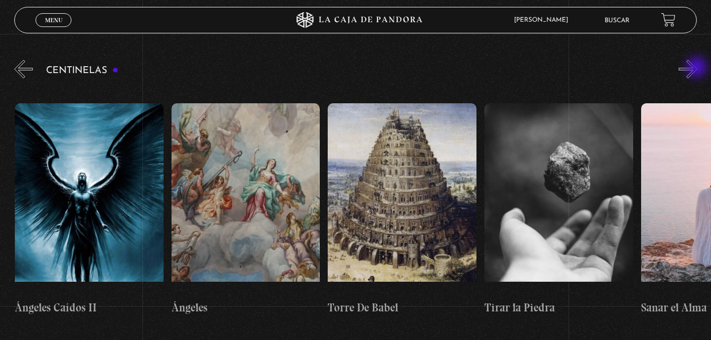
click at [698, 68] on button "»" at bounding box center [688, 69] width 19 height 19
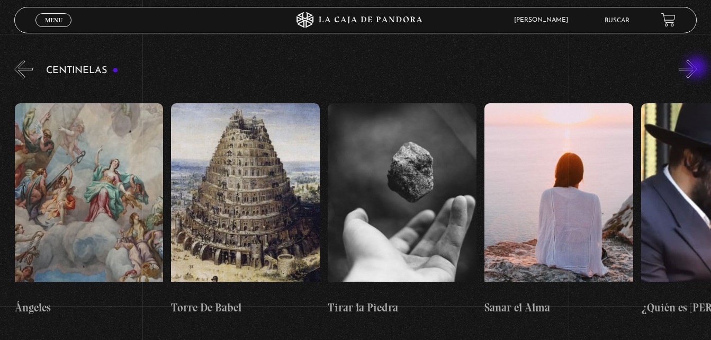
click at [698, 68] on button "»" at bounding box center [688, 69] width 19 height 19
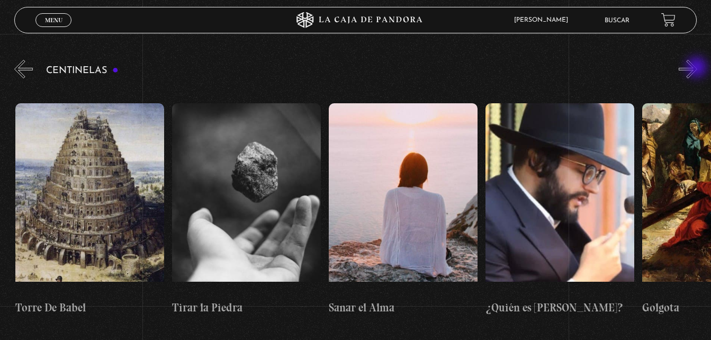
click at [698, 68] on button "»" at bounding box center [688, 69] width 19 height 19
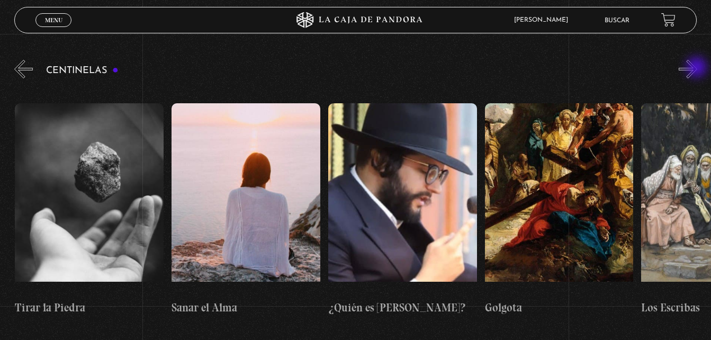
click at [698, 68] on button "»" at bounding box center [688, 69] width 19 height 19
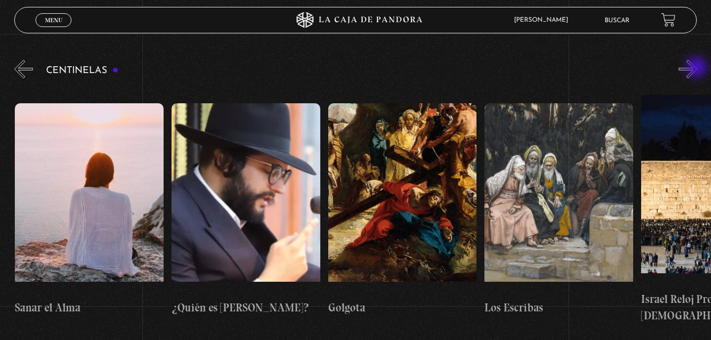
click at [698, 68] on button "»" at bounding box center [688, 69] width 19 height 19
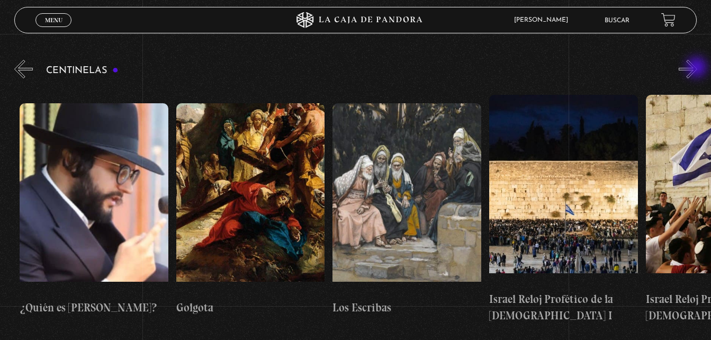
click at [698, 68] on button "»" at bounding box center [688, 69] width 19 height 19
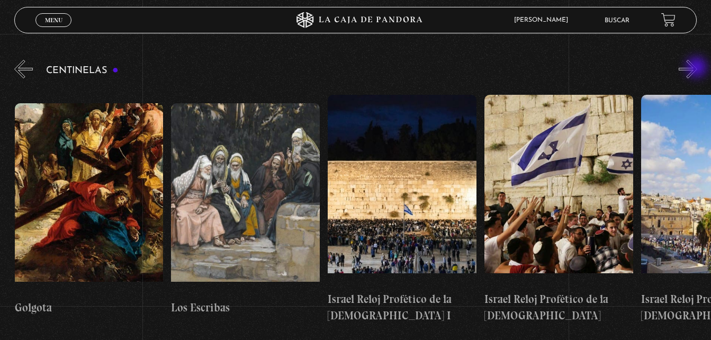
click at [698, 68] on button "»" at bounding box center [688, 69] width 19 height 19
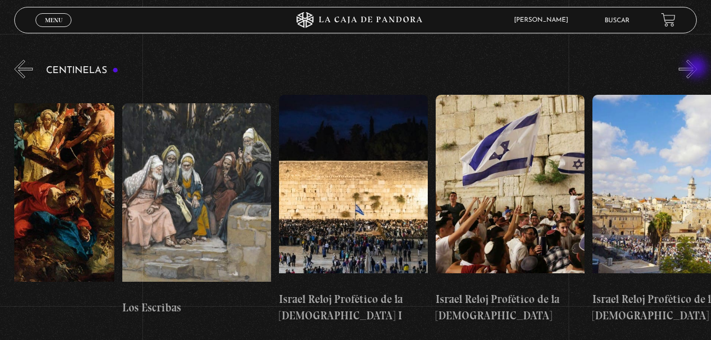
scroll to position [0, 17469]
